Goal: Information Seeking & Learning: Find specific fact

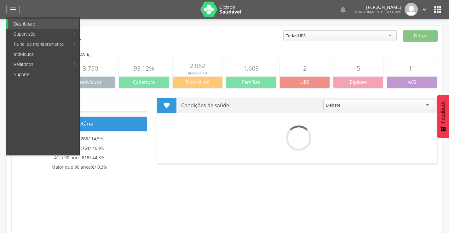
click at [23, 55] on link "Indivíduos" at bounding box center [44, 54] width 72 height 10
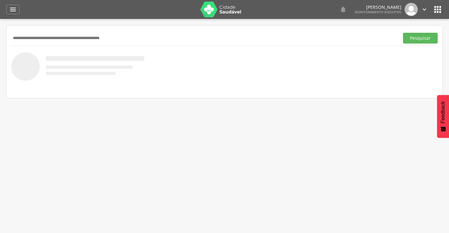
click at [24, 43] on input "text" at bounding box center [204, 38] width 386 height 11
type input "**********"
click at [403, 33] on button "Pesquisar" at bounding box center [420, 38] width 35 height 11
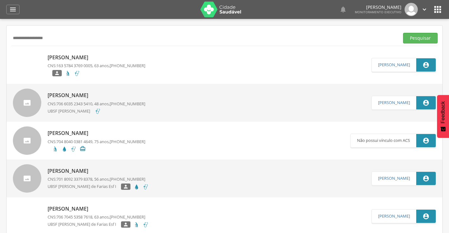
click at [104, 104] on p "CNS: 706 6035 2343 5410 , 48 anos, (83) 99689-2808" at bounding box center [97, 104] width 98 height 6
type input "**********"
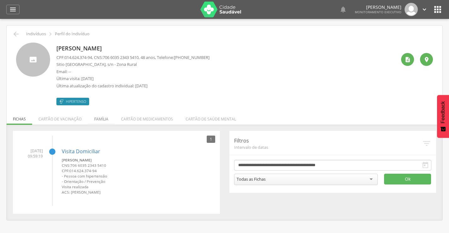
click at [93, 118] on li "Família" at bounding box center [101, 117] width 27 height 15
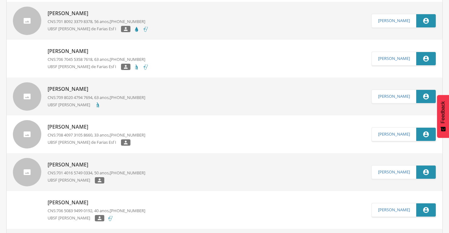
scroll to position [126, 0]
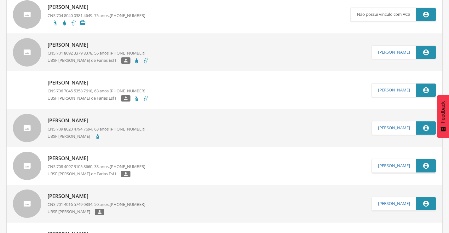
click at [75, 43] on p "Maria Jose da Silva" at bounding box center [98, 44] width 101 height 7
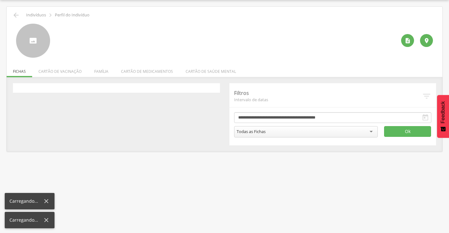
scroll to position [19, 0]
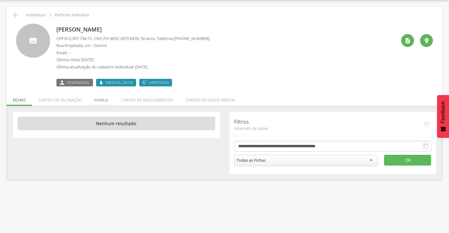
click at [102, 100] on li "Família" at bounding box center [101, 98] width 27 height 15
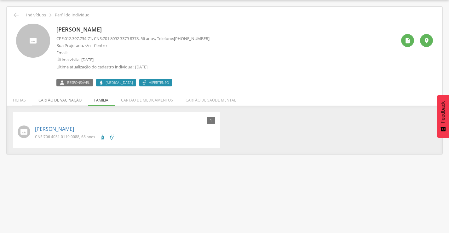
click at [66, 102] on li "Cartão de vacinação" at bounding box center [60, 98] width 56 height 15
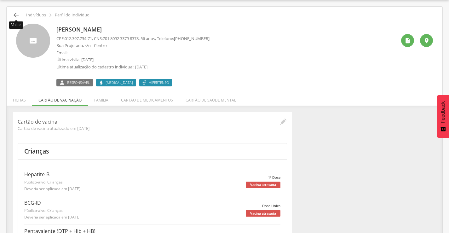
click at [16, 13] on icon "" at bounding box center [16, 15] width 8 height 8
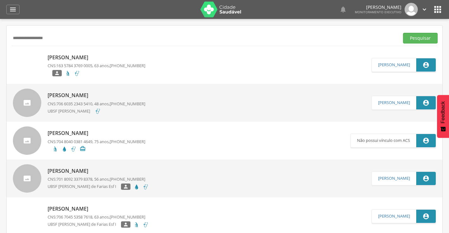
click at [403, 33] on button "Pesquisar" at bounding box center [420, 38] width 35 height 11
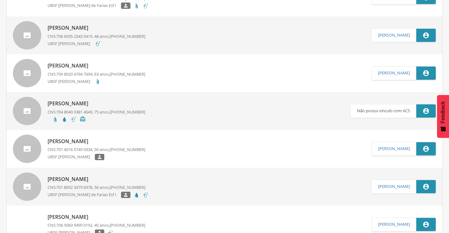
scroll to position [158, 0]
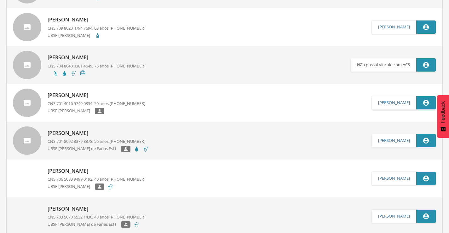
click at [112, 142] on p "CNS: 701 8092 3379 8378 , 56 anos, (83) 99630-3809" at bounding box center [98, 141] width 101 height 6
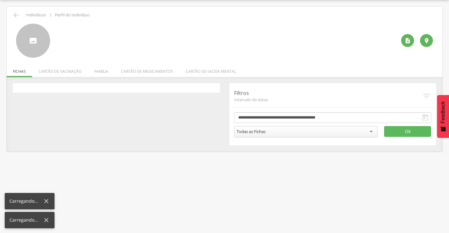
scroll to position [19, 0]
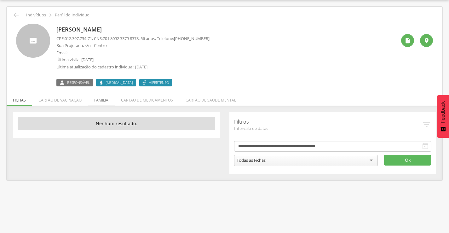
click at [102, 101] on li "Família" at bounding box center [101, 98] width 27 height 15
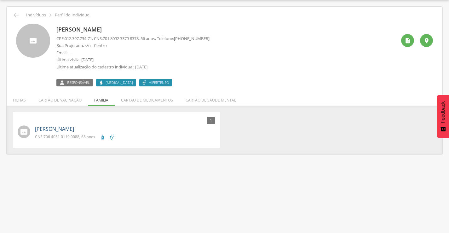
click at [59, 130] on link "Jose Paulino de Sousa" at bounding box center [54, 128] width 39 height 7
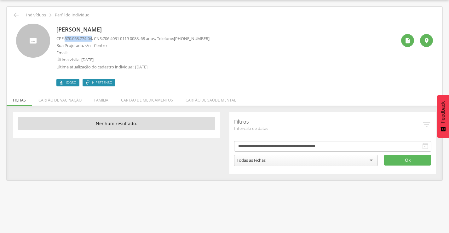
drag, startPoint x: 66, startPoint y: 38, endPoint x: 95, endPoint y: 38, distance: 29.3
click at [95, 38] on p "CPF: 570.063.774-04 , CNS: 706 4031 0119 0088 , 68 anos, Telefone: (83) 99630-3…" at bounding box center [132, 39] width 153 height 6
copy span "570.063.774-04"
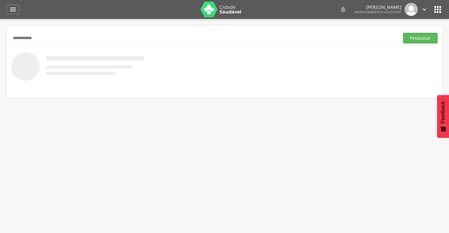
type input "**********"
click at [403, 33] on button "Pesquisar" at bounding box center [420, 38] width 35 height 11
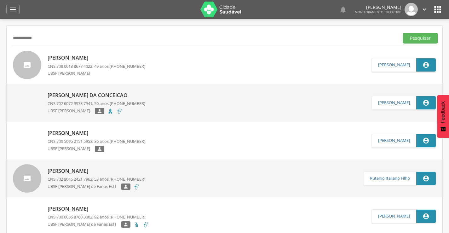
click at [83, 131] on p "[PERSON_NAME]" at bounding box center [97, 133] width 98 height 7
type input "**********"
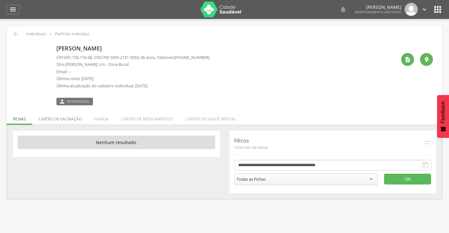
click at [66, 117] on li "Cartão de vacinação" at bounding box center [60, 117] width 56 height 15
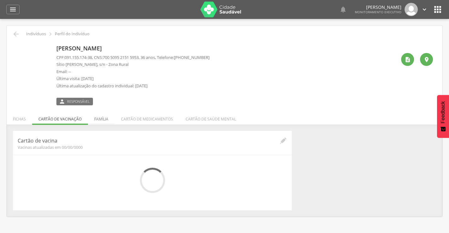
click at [96, 115] on li "Família" at bounding box center [101, 117] width 27 height 15
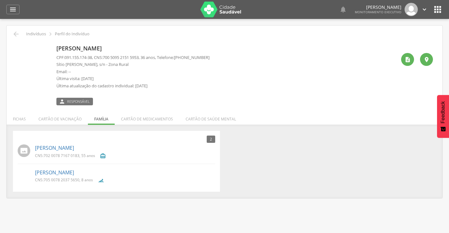
scroll to position [19, 0]
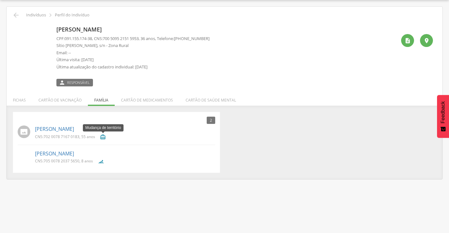
click at [102, 137] on icon "" at bounding box center [103, 137] width 6 height 6
click at [103, 140] on div "" at bounding box center [103, 138] width 6 height 8
click at [103, 138] on icon "" at bounding box center [103, 137] width 6 height 6
click at [104, 135] on icon "" at bounding box center [103, 137] width 6 height 6
click at [68, 128] on link "[PERSON_NAME]" at bounding box center [54, 128] width 39 height 7
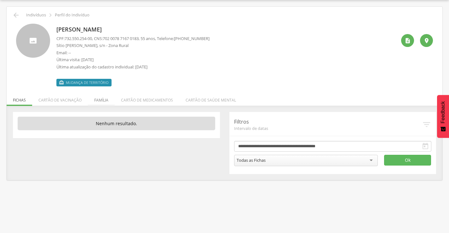
click at [99, 101] on li "Família" at bounding box center [101, 98] width 27 height 15
